Goal: Communication & Community: Answer question/provide support

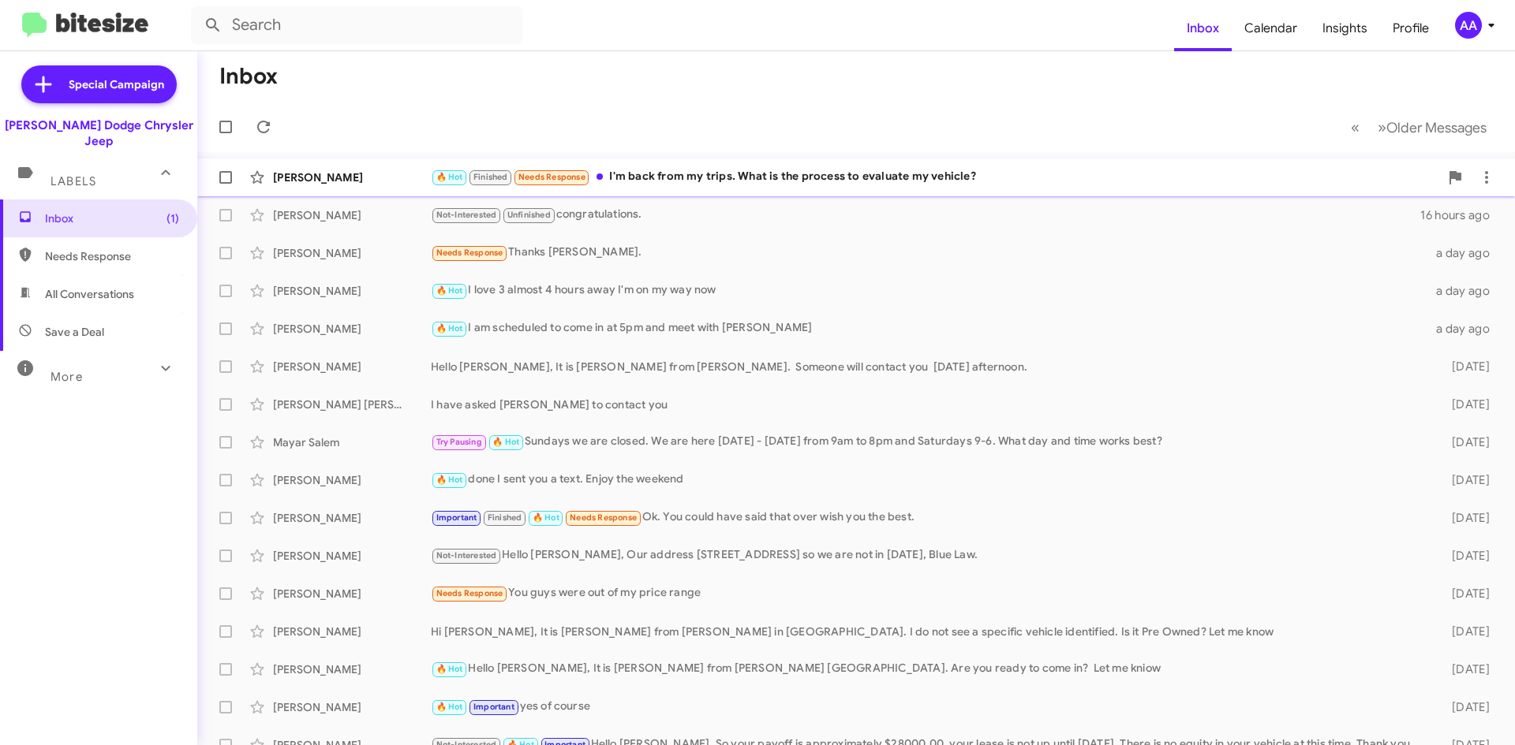
click at [752, 181] on div "🔥 Hot Finished Needs Response I'm back from my trips. What is the process to ev…" at bounding box center [935, 177] width 1008 height 18
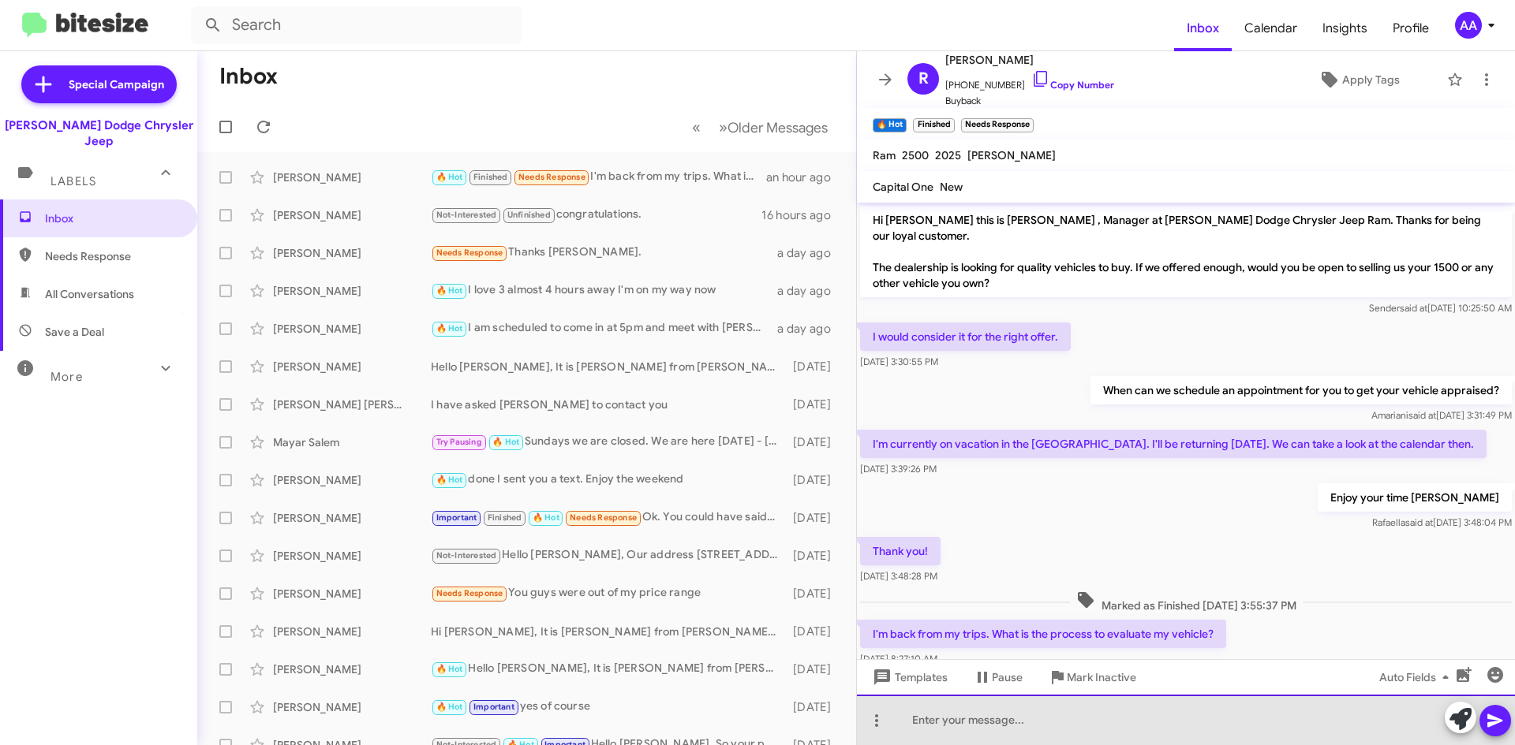
click at [1007, 722] on div at bounding box center [1186, 720] width 658 height 50
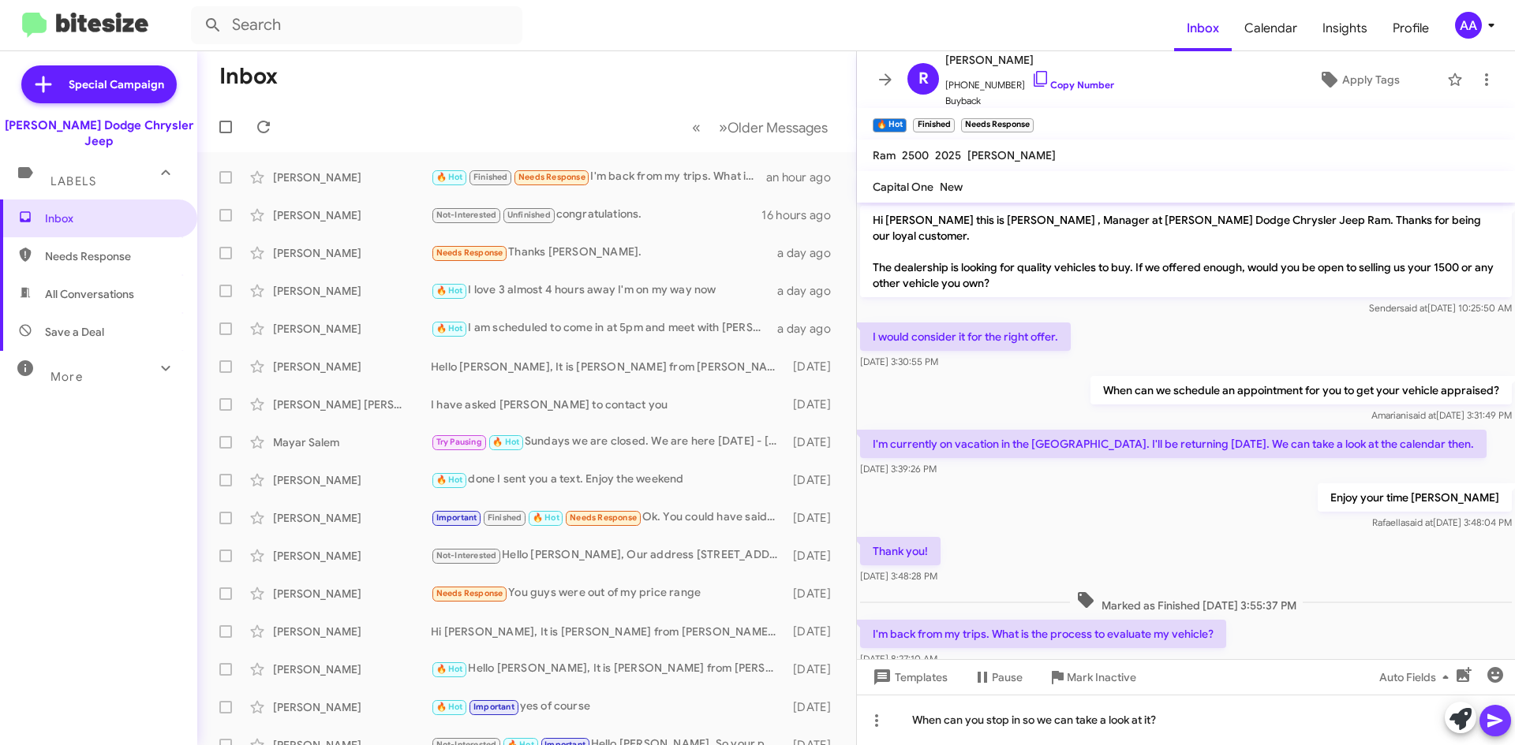
click at [1492, 717] on icon at bounding box center [1494, 721] width 15 height 13
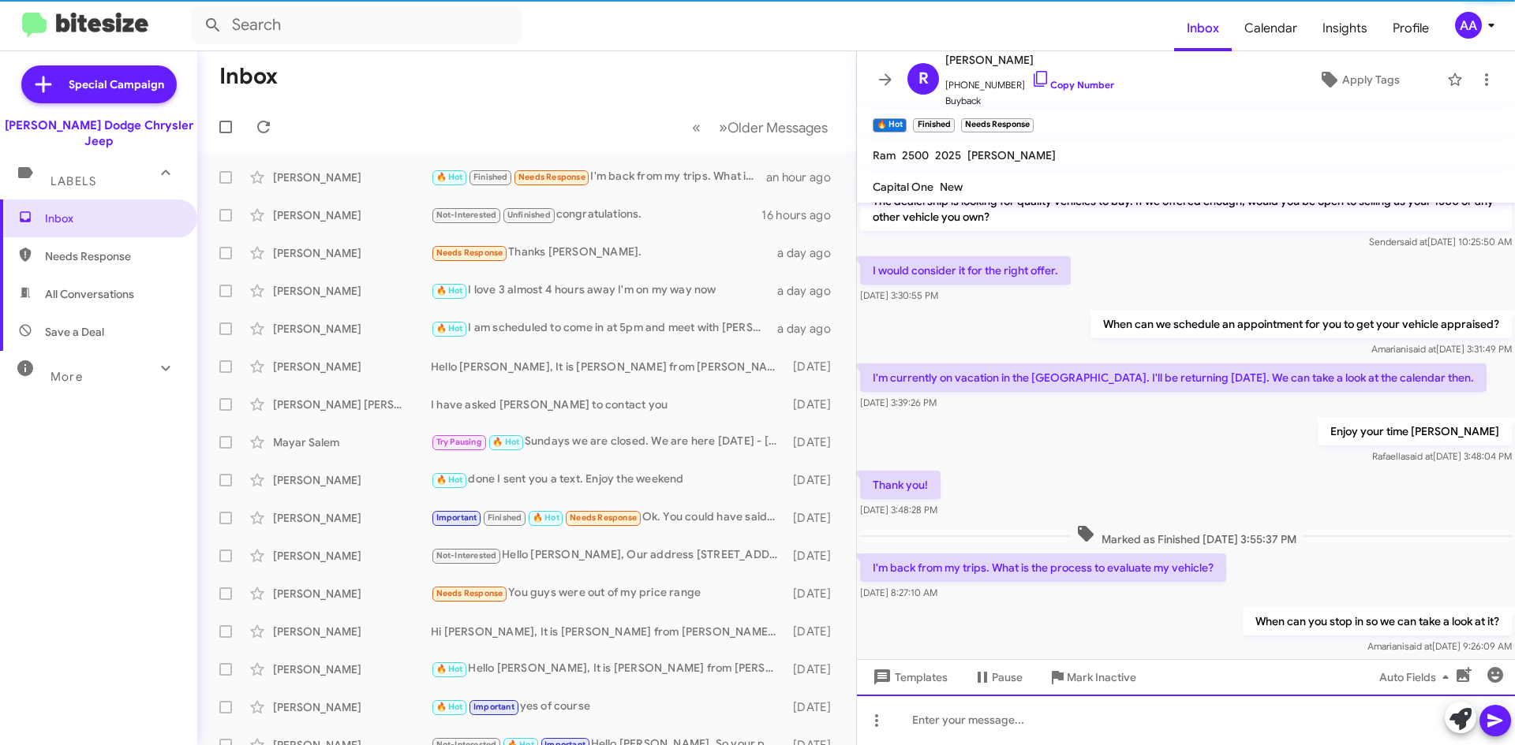
scroll to position [84, 0]
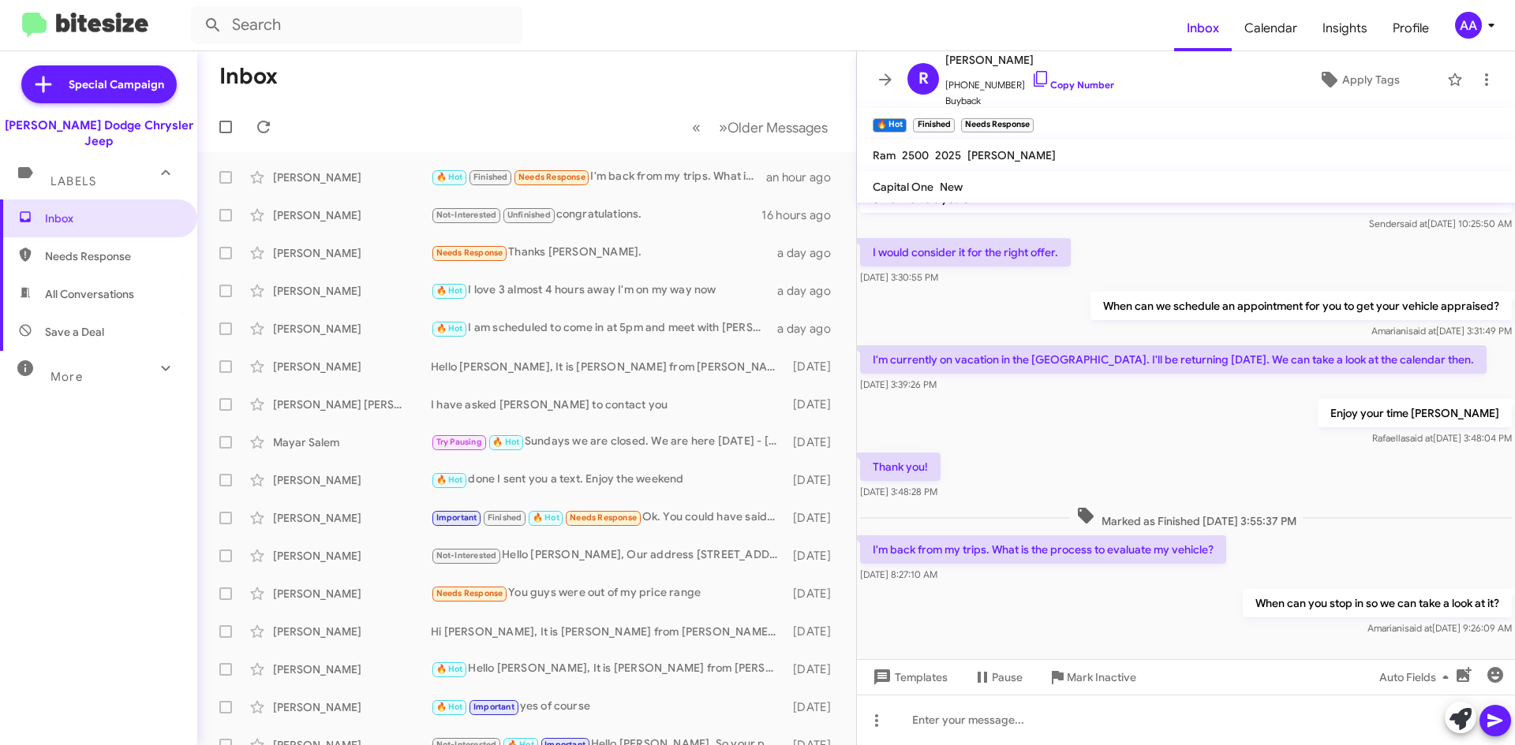
click at [889, 81] on icon at bounding box center [885, 79] width 19 height 19
